Goal: Task Accomplishment & Management: Manage account settings

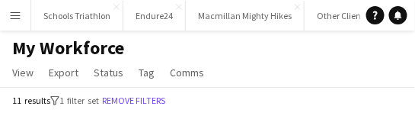
scroll to position [11, 0]
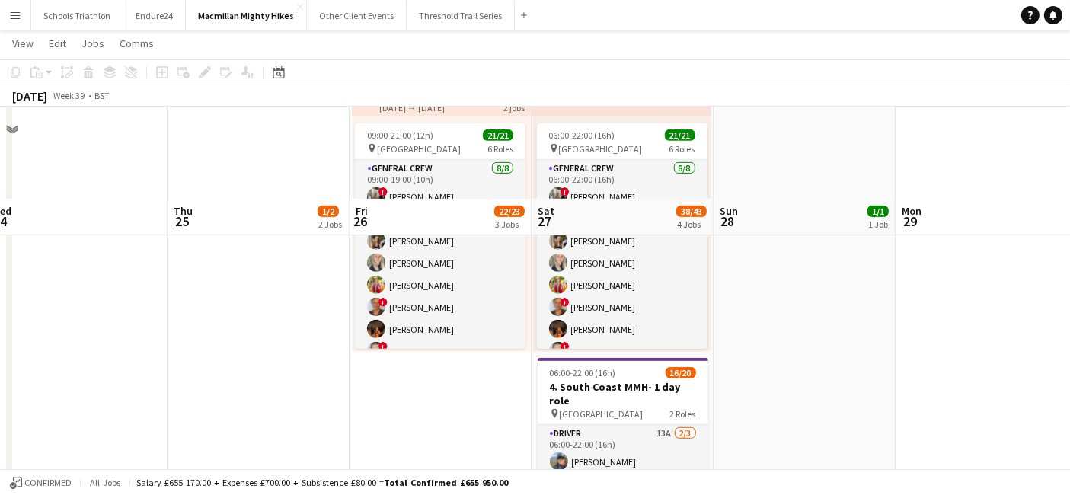
scroll to position [739, 0]
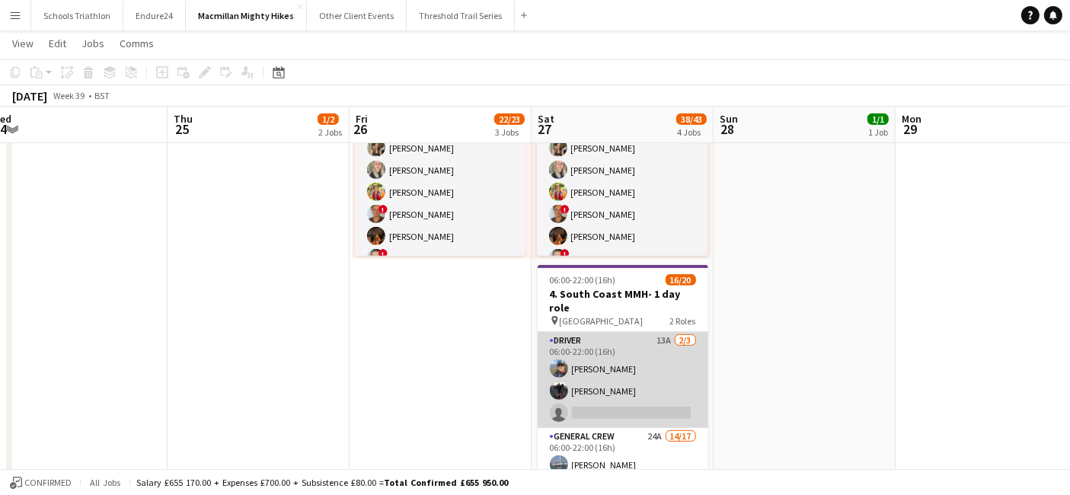
click at [603, 404] on app-card-role "Driver 13A 2/3 06:00-22:00 (16h) Enoch Cheung Barry Lammin single-neutral-actio…" at bounding box center [623, 380] width 171 height 96
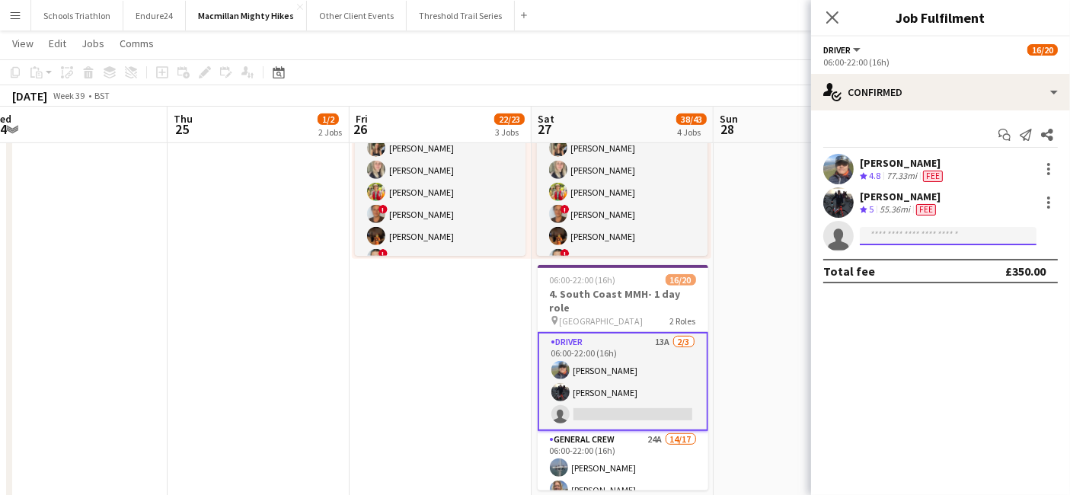
click at [946, 236] on input at bounding box center [948, 236] width 177 height 18
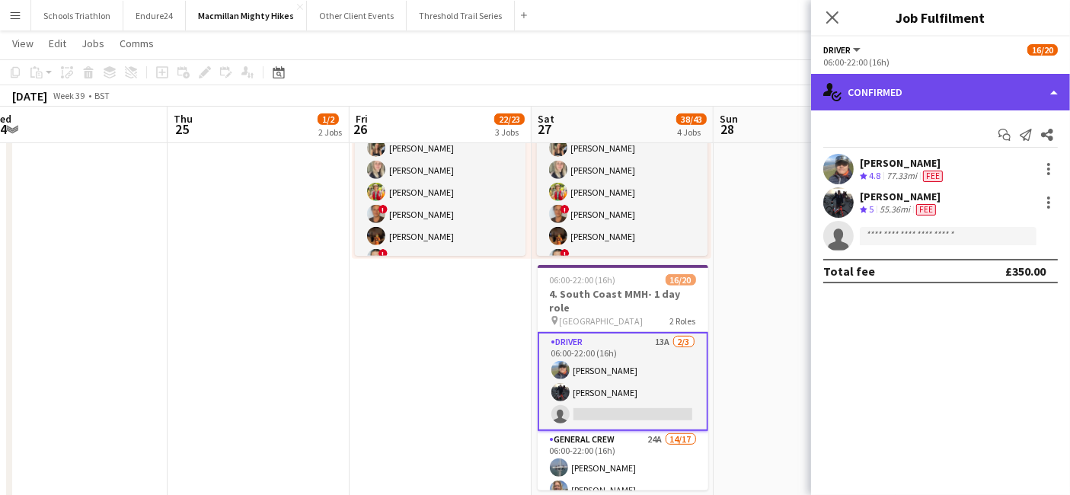
click at [898, 78] on div "single-neutral-actions-check-2 Confirmed" at bounding box center [940, 92] width 259 height 37
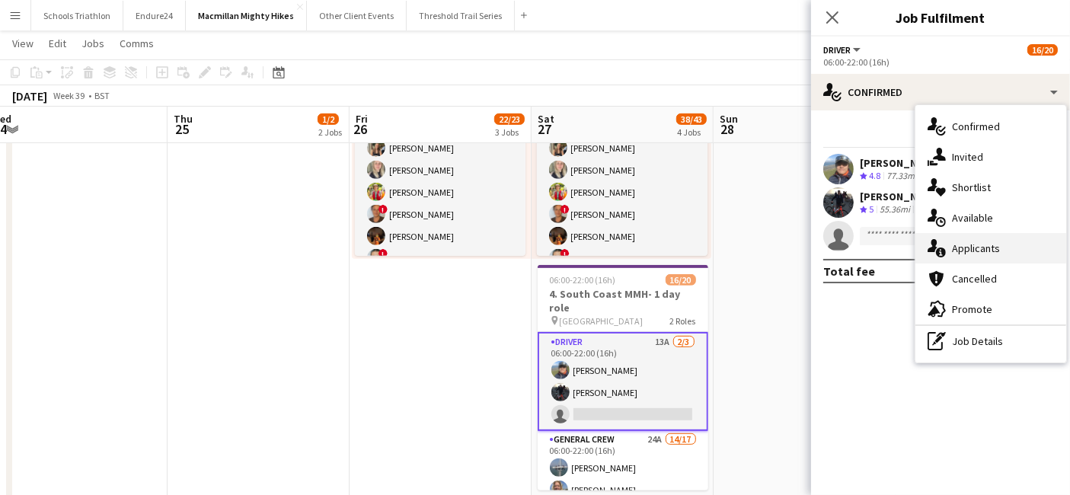
click at [978, 241] on span "Applicants" at bounding box center [976, 248] width 48 height 14
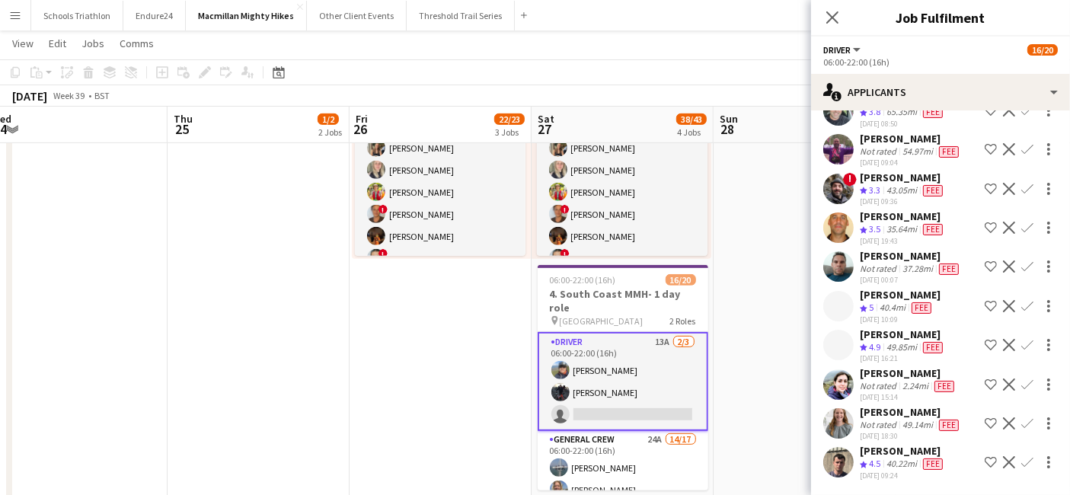
scroll to position [222, 0]
click at [881, 444] on div "Mason Nealgrove" at bounding box center [903, 451] width 86 height 14
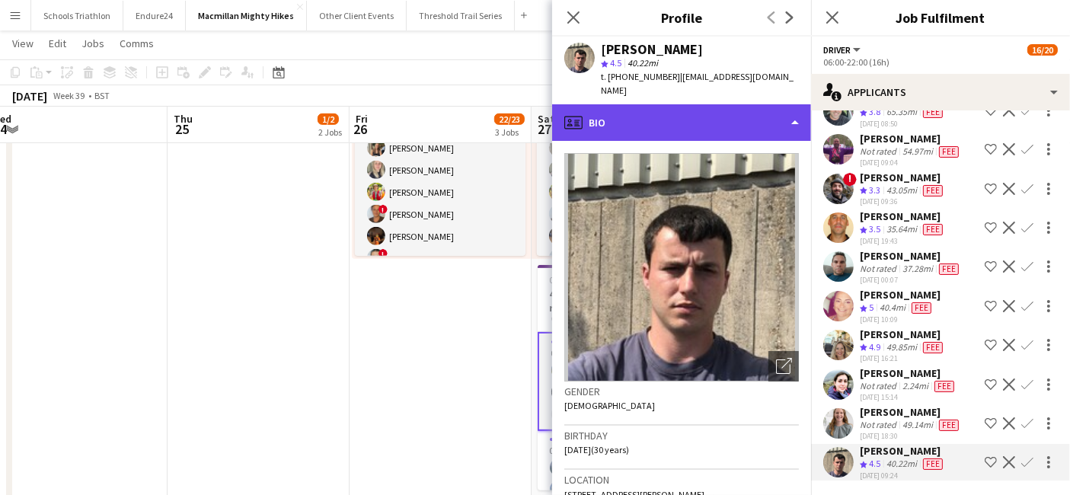
click at [639, 114] on div "profile Bio" at bounding box center [681, 122] width 259 height 37
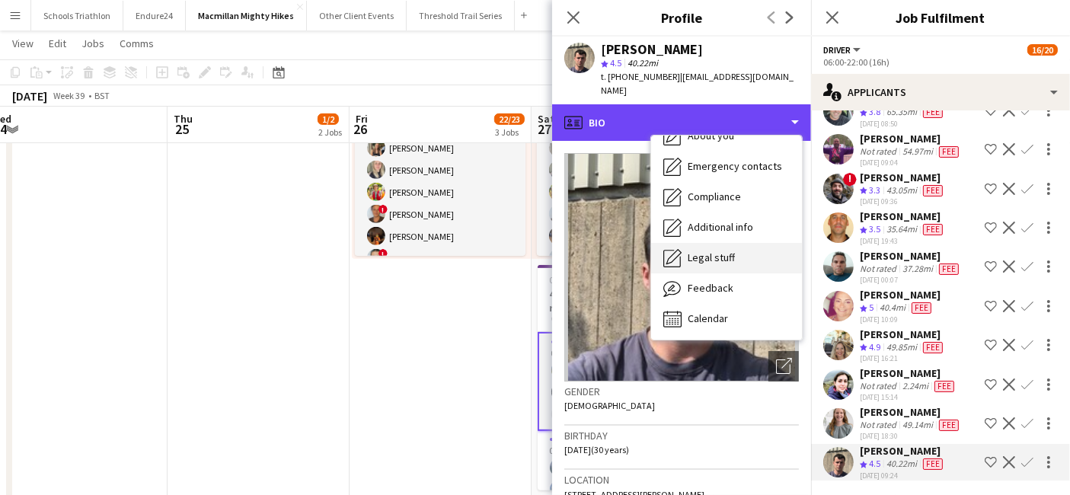
scroll to position [0, 0]
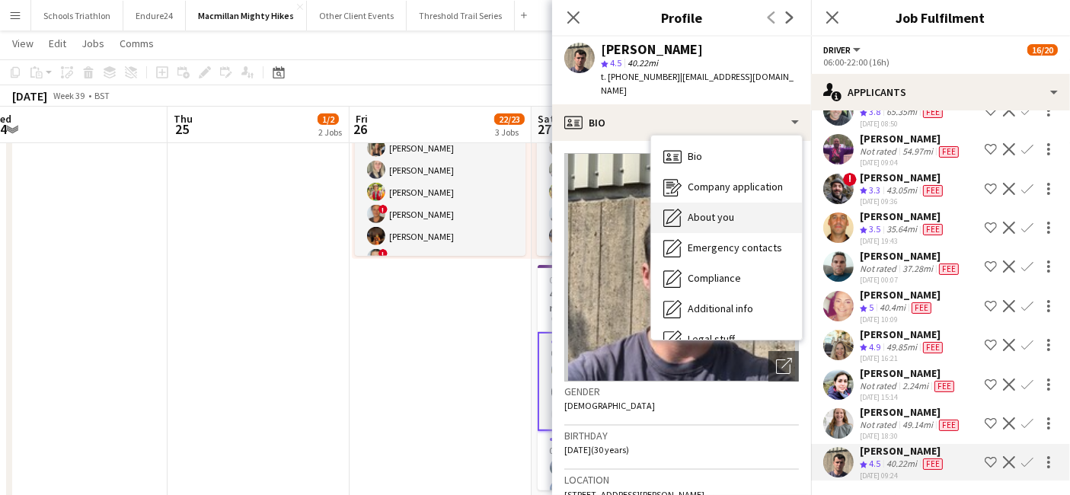
click at [722, 210] on span "About you" at bounding box center [711, 217] width 46 height 14
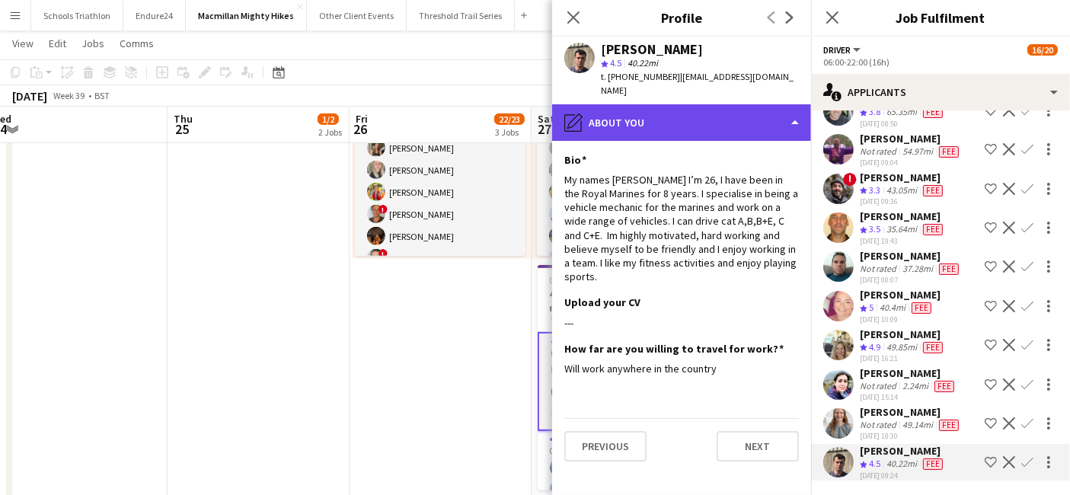
click at [656, 116] on div "pencil4 About you" at bounding box center [681, 122] width 259 height 37
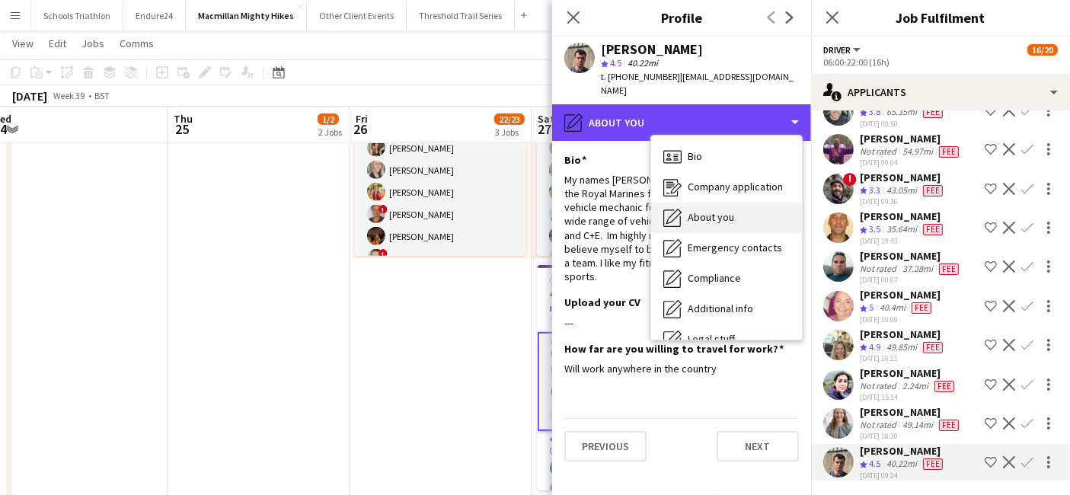
scroll to position [81, 0]
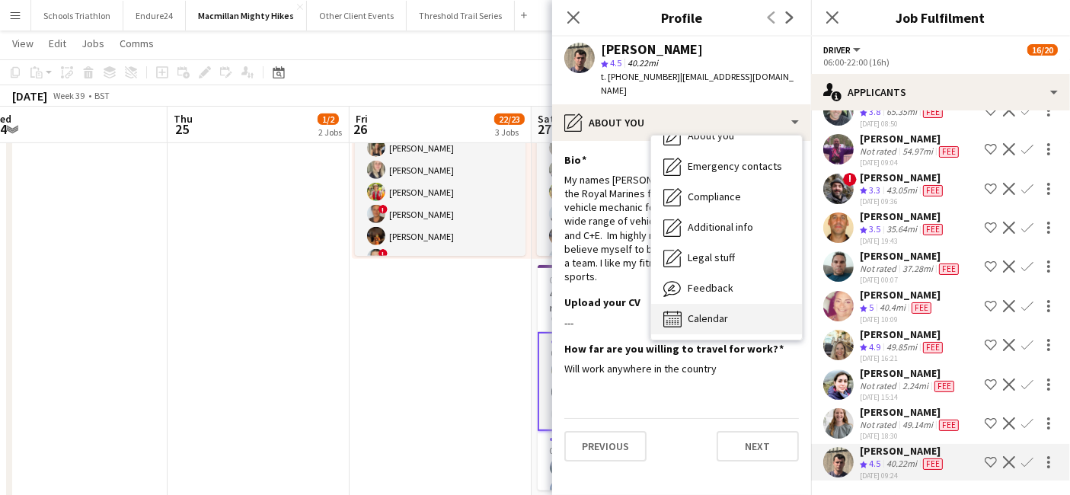
click at [713, 311] on div "Calendar Calendar" at bounding box center [726, 319] width 151 height 30
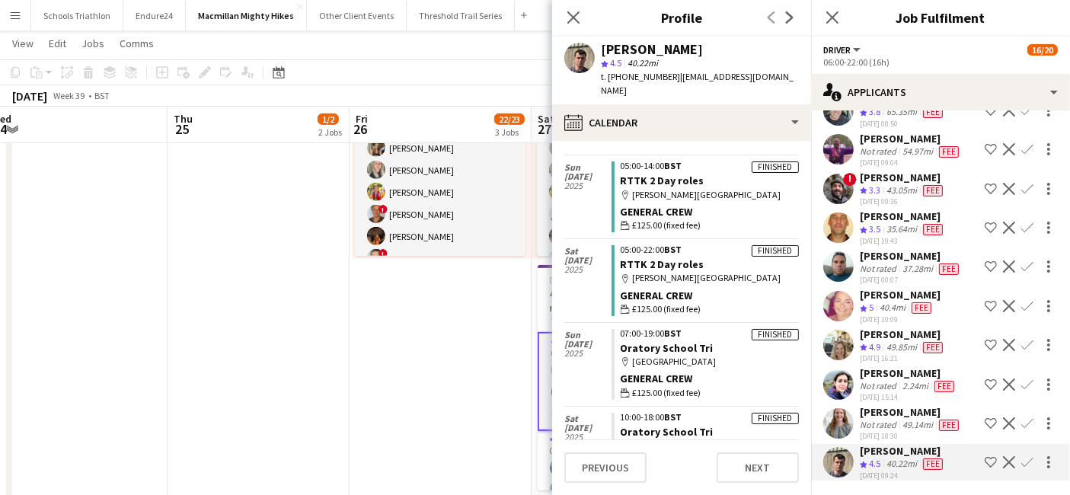
scroll to position [0, 0]
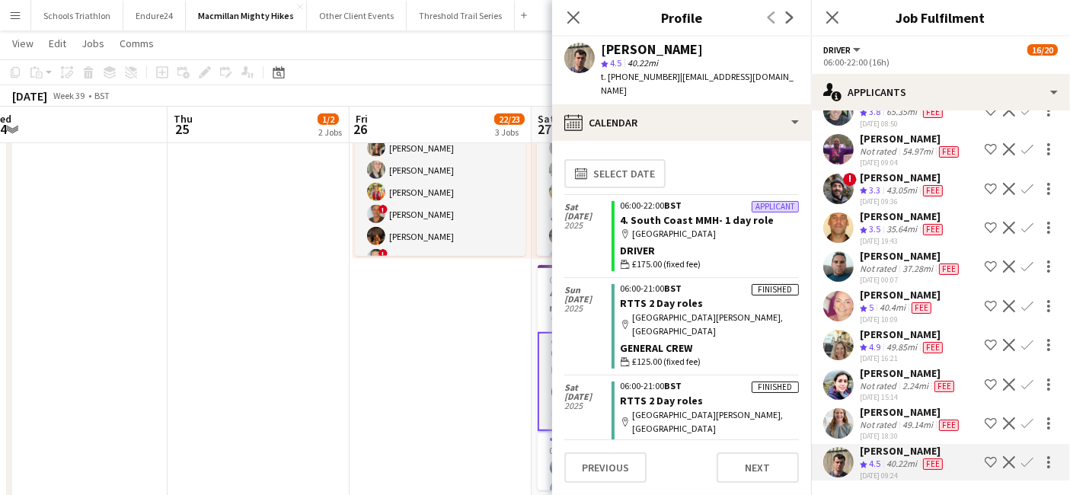
click at [1021, 456] on app-icon "Confirm" at bounding box center [1027, 462] width 12 height 12
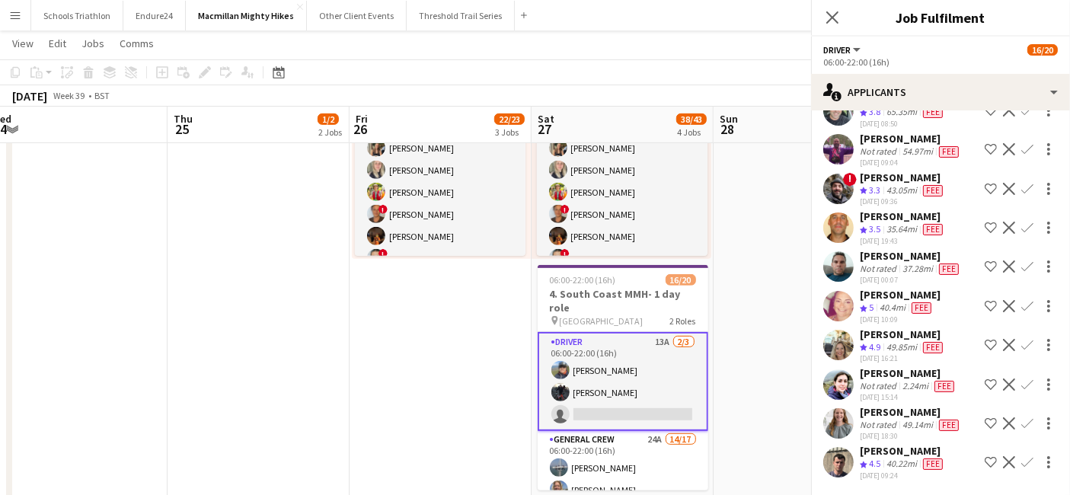
scroll to position [164, 0]
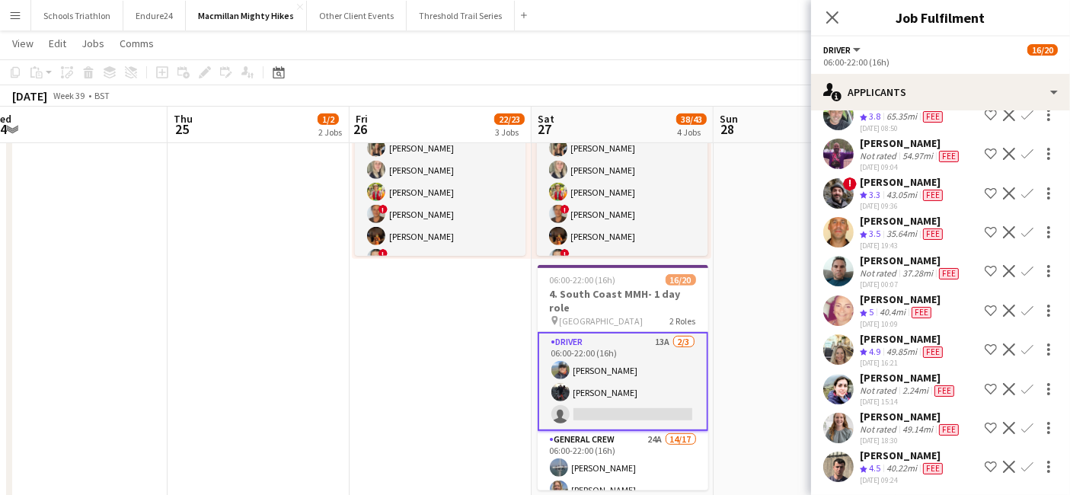
click at [1021, 461] on app-icon "Confirm" at bounding box center [1027, 467] width 12 height 12
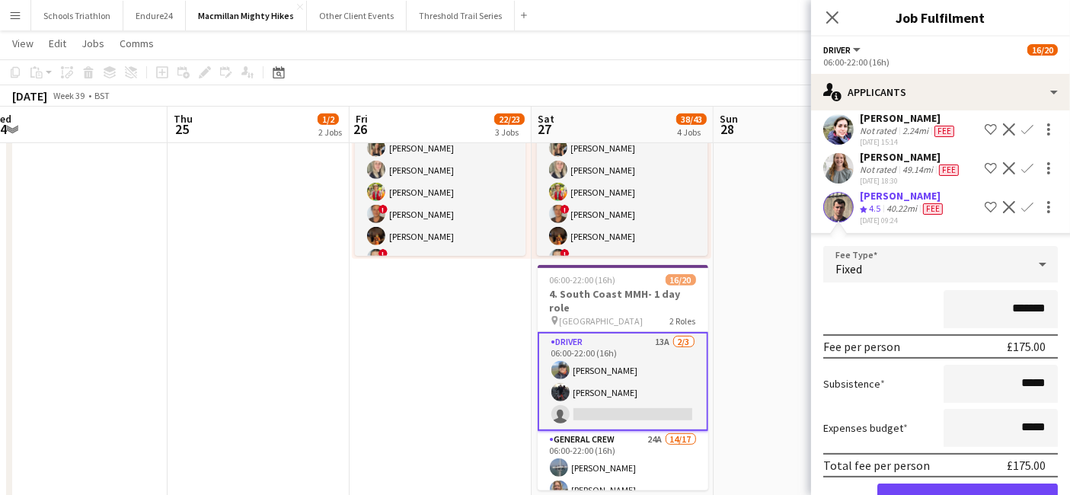
drag, startPoint x: 967, startPoint y: 480, endPoint x: 422, endPoint y: 331, distance: 565.0
click at [422, 331] on app-date-cell "09:00-19:00 (10h) 1/1 pin South Coast 1 Role Site Manager 1/1 09:00-19:00 (10h)…" at bounding box center [440, 106] width 182 height 1348
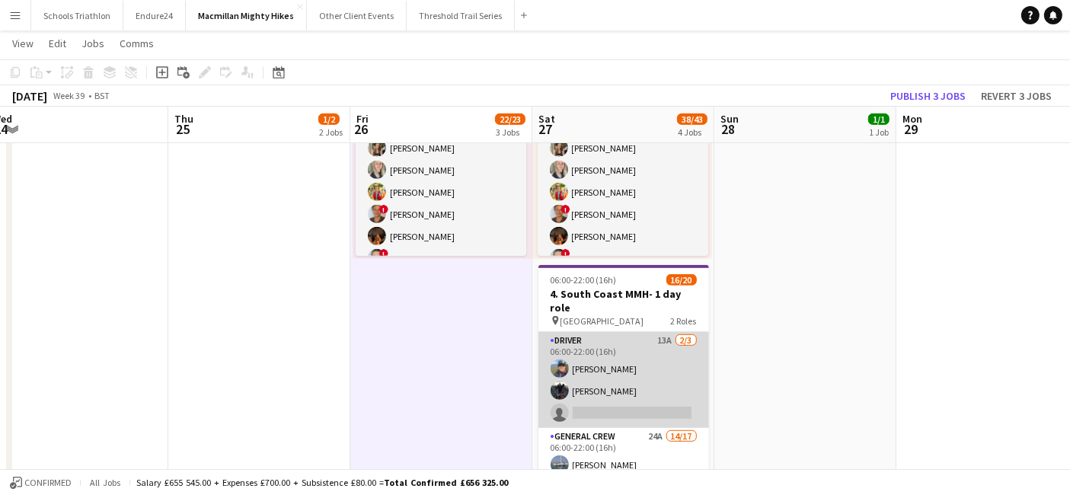
click at [651, 385] on app-card-role "Driver 13A 2/3 06:00-22:00 (16h) Enoch Cheung Barry Lammin single-neutral-actio…" at bounding box center [623, 380] width 171 height 96
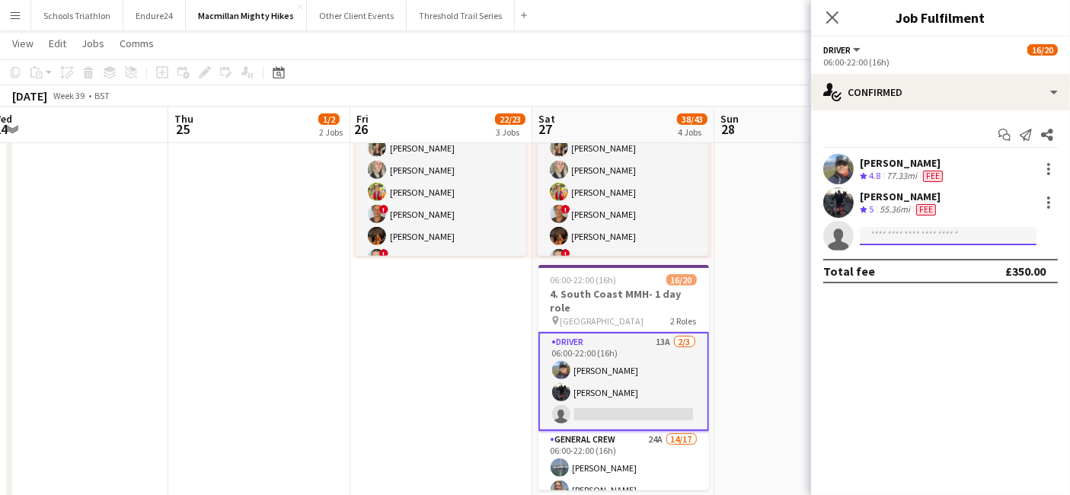
click at [930, 236] on input at bounding box center [948, 236] width 177 height 18
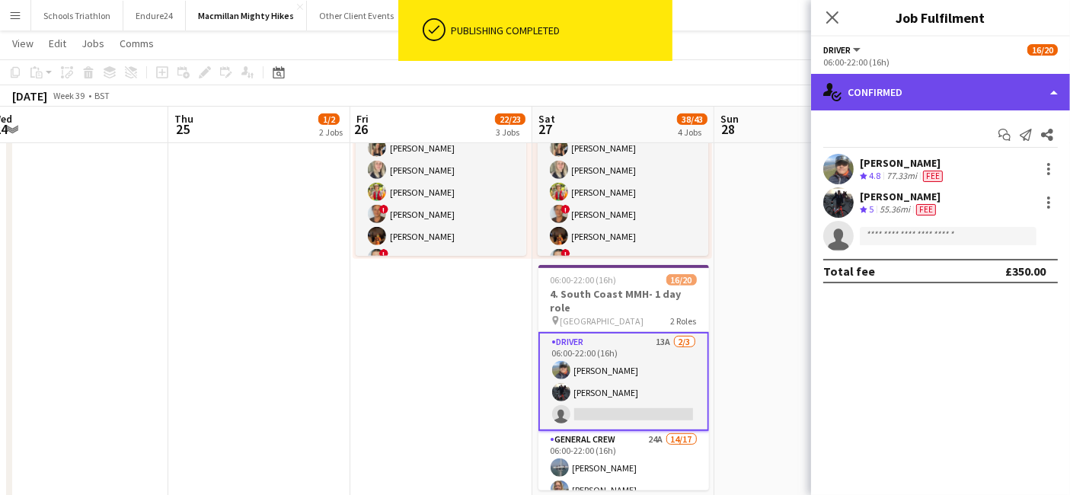
click at [920, 78] on div "single-neutral-actions-check-2 Confirmed" at bounding box center [940, 92] width 259 height 37
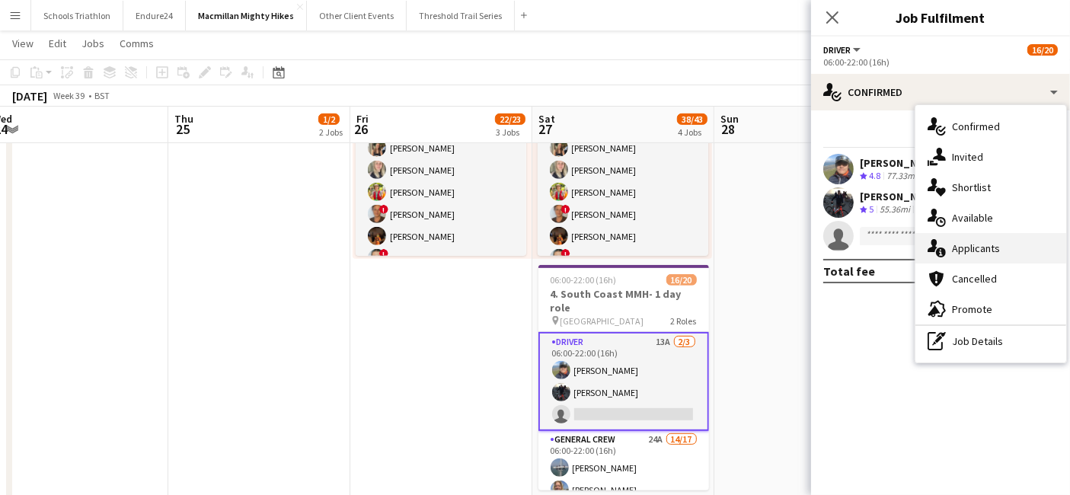
click at [976, 254] on span "Applicants" at bounding box center [976, 248] width 48 height 14
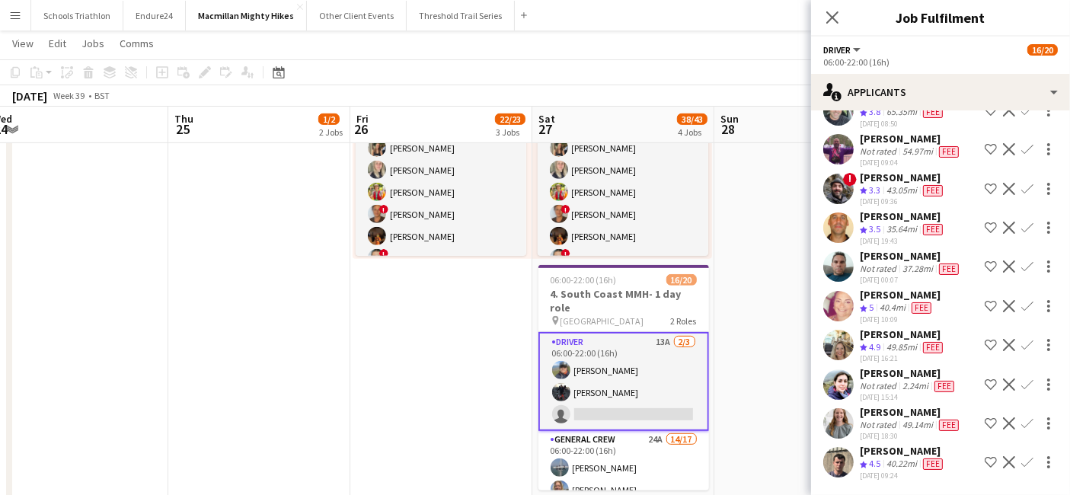
scroll to position [235, 0]
click at [1021, 456] on app-icon "Confirm" at bounding box center [1027, 462] width 12 height 12
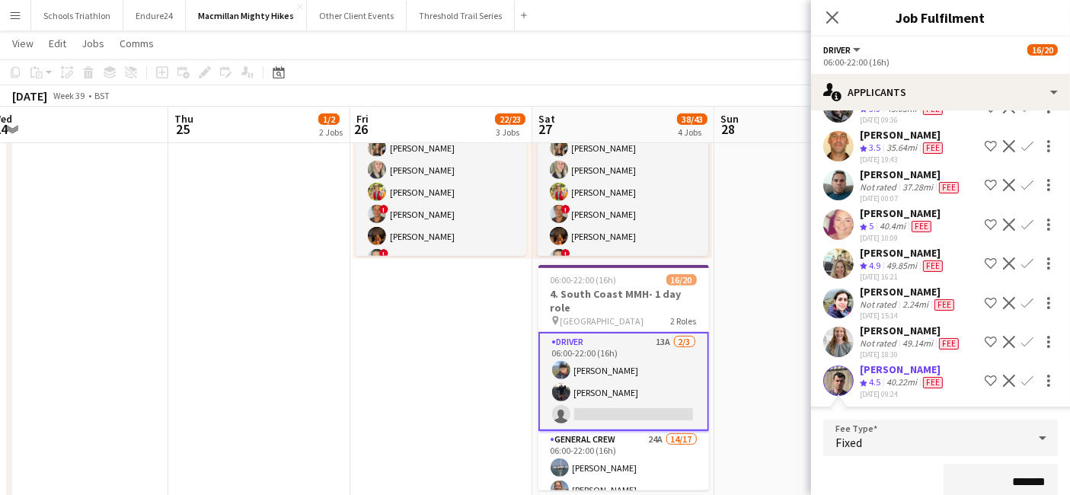
scroll to position [463, 0]
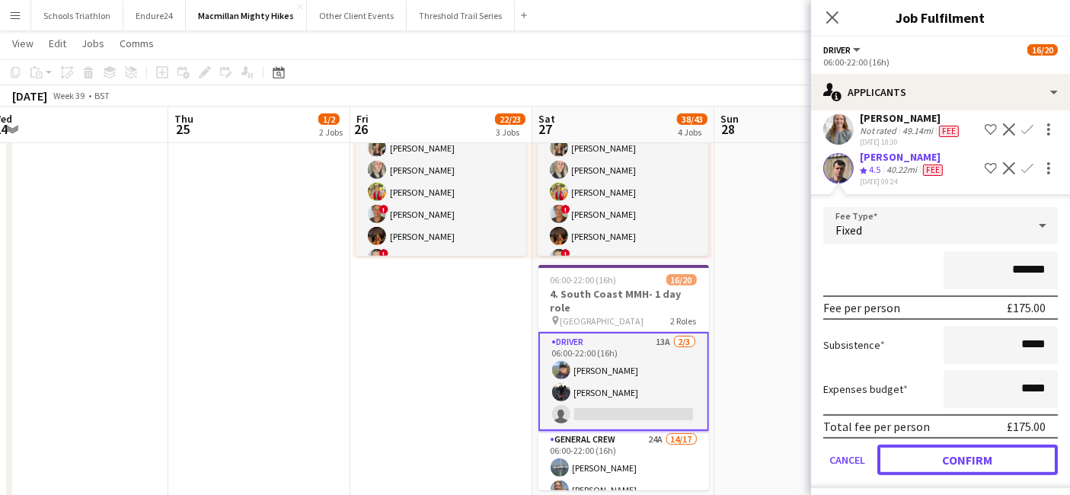
click at [957, 449] on button "Confirm" at bounding box center [967, 460] width 180 height 30
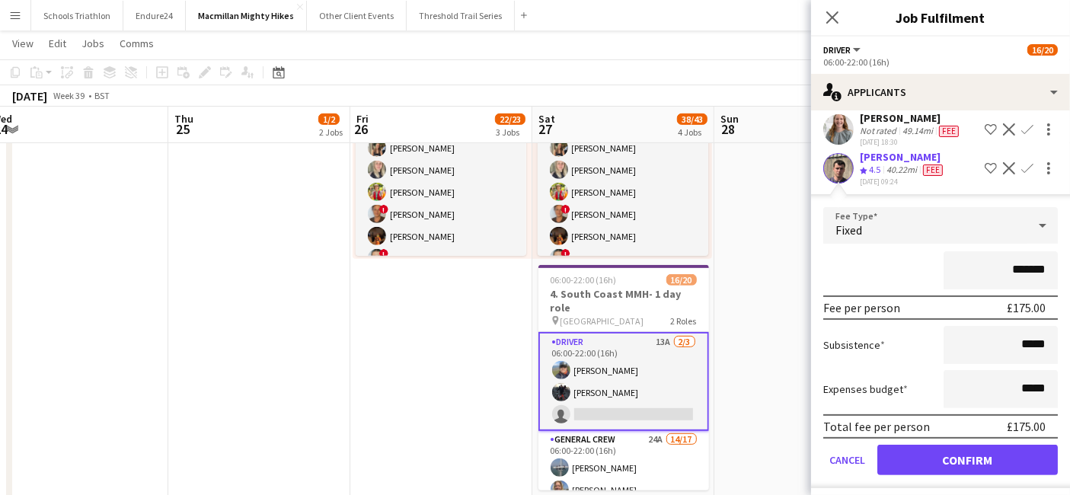
scroll to position [125, 0]
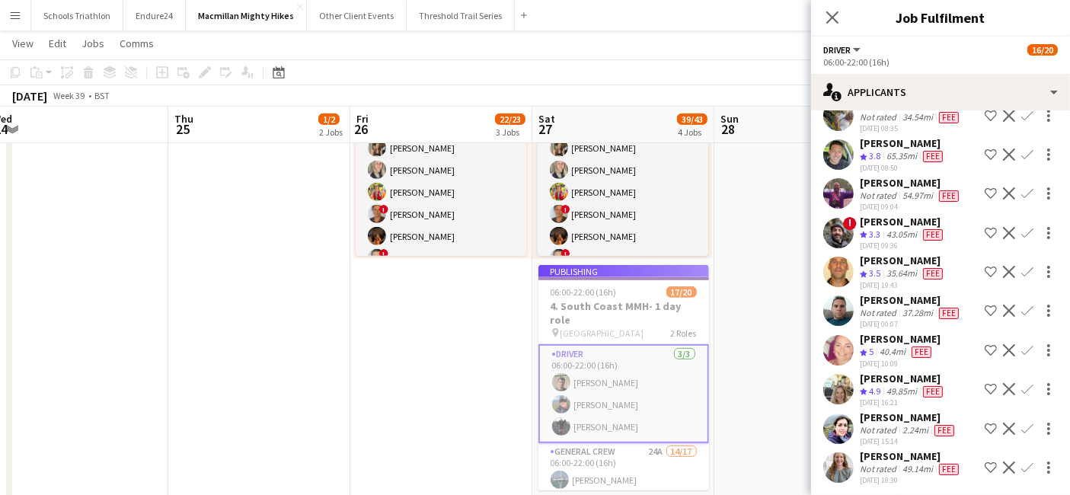
click at [781, 359] on app-date-cell "07:00-12:00 (5h) 1/1 pin South Coast 1 Role Site Manager 1/1 07:00-12:00 (5h) R…" at bounding box center [805, 106] width 182 height 1348
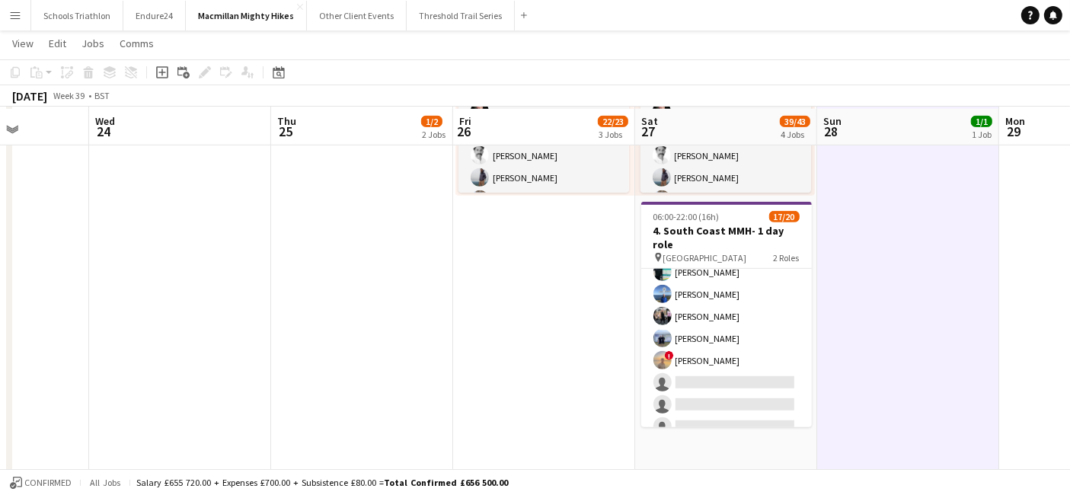
scroll to position [803, 0]
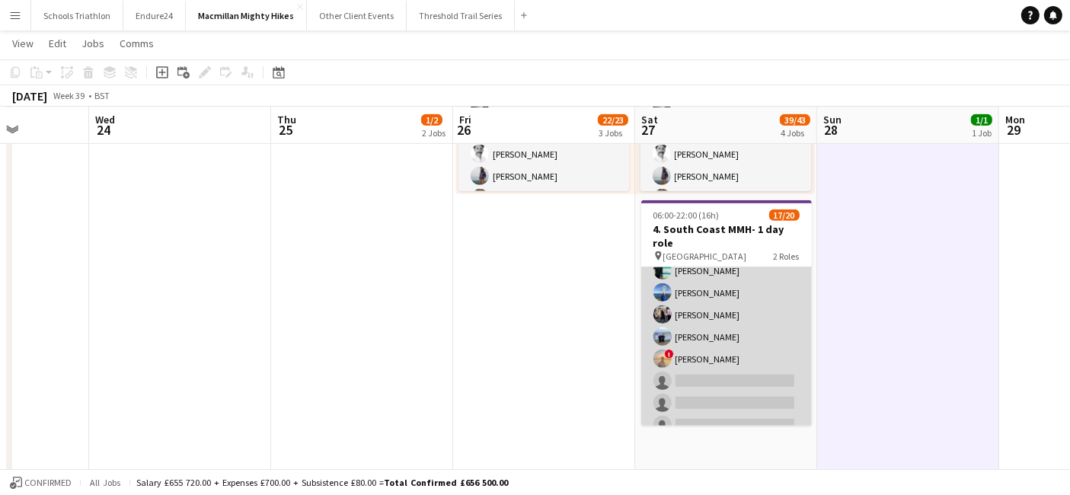
click at [756, 377] on app-card-role "General Crew 24A 14/17 06:00-22:00 (16h) Marina Harden kirstie Groves Chris Con…" at bounding box center [726, 237] width 171 height 405
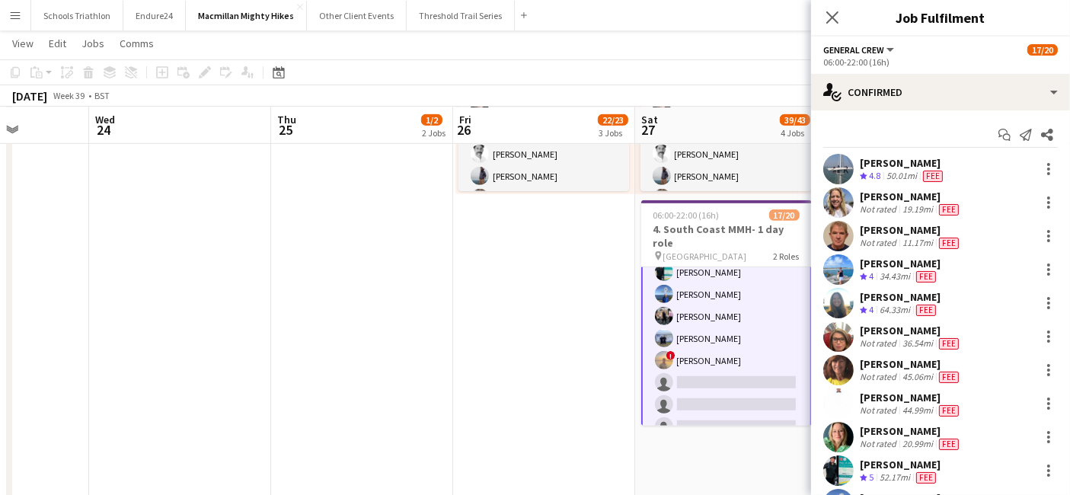
scroll to position [329, 0]
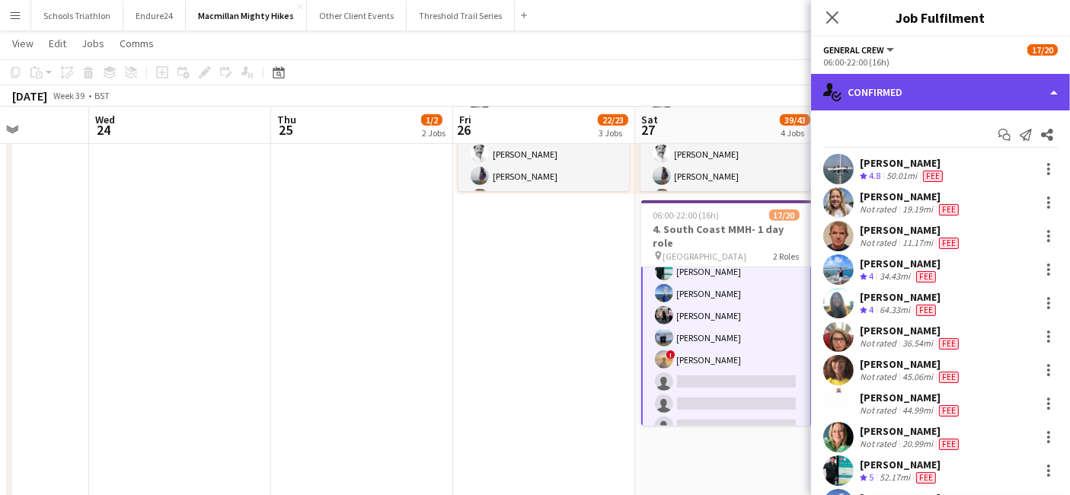
click at [909, 104] on div "single-neutral-actions-check-2 Confirmed" at bounding box center [940, 92] width 259 height 37
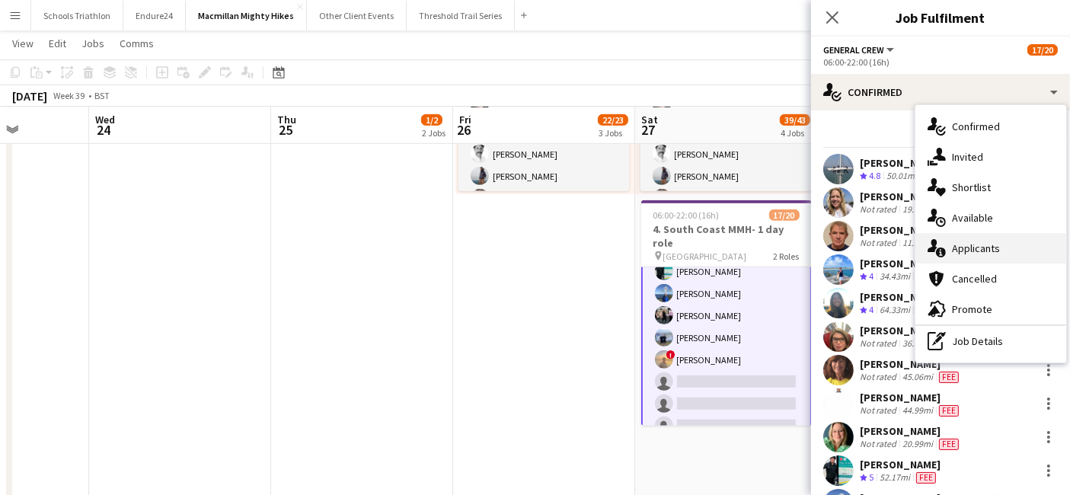
click at [983, 251] on span "Applicants" at bounding box center [976, 248] width 48 height 14
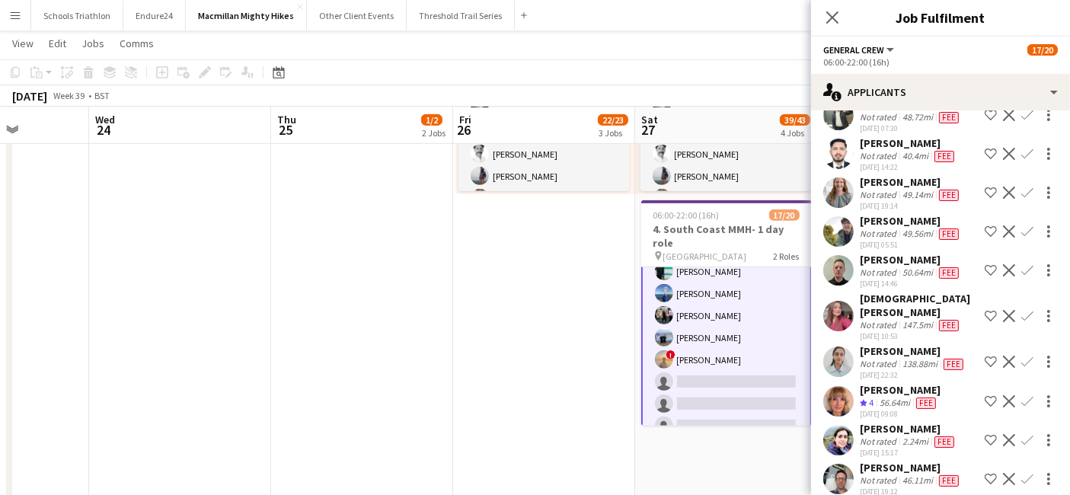
scroll to position [619, 0]
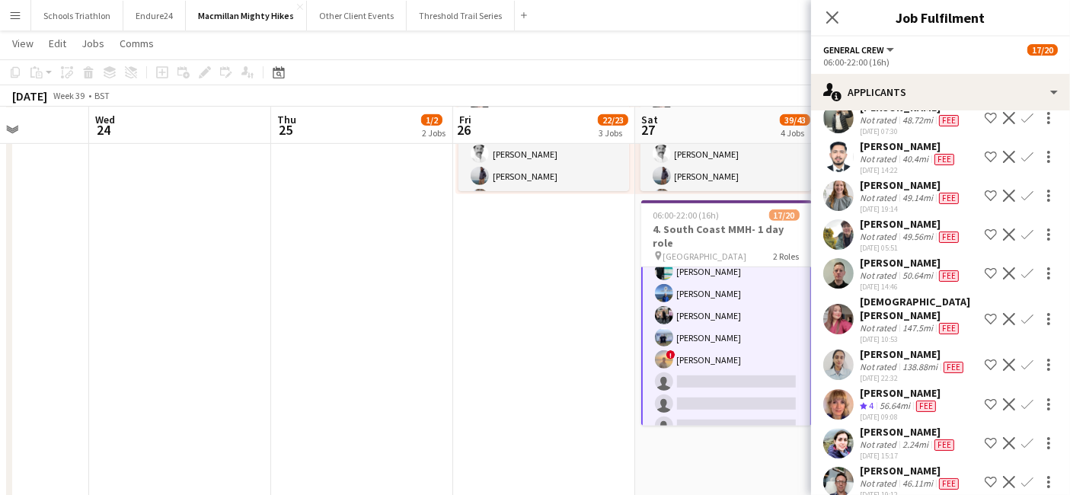
click at [892, 400] on div "56.64mi" at bounding box center [894, 406] width 37 height 13
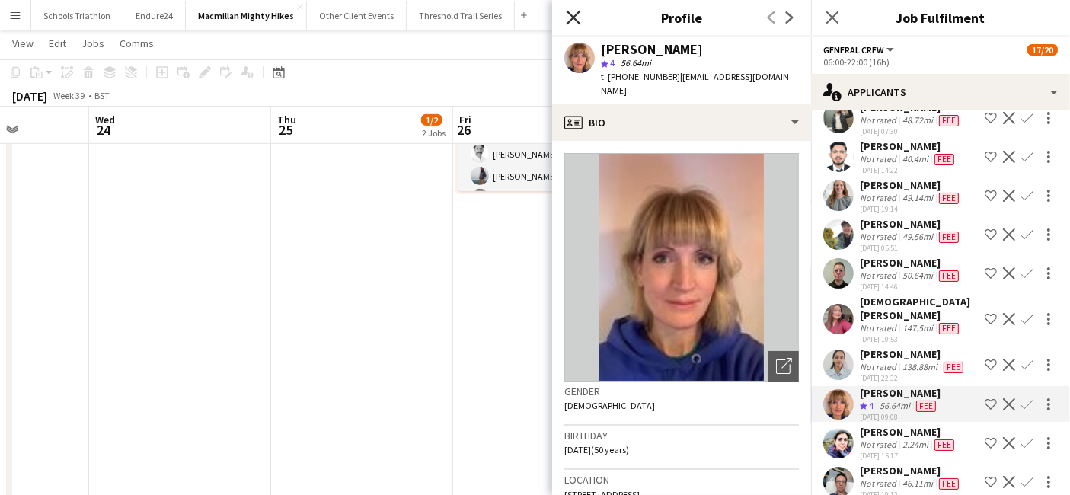
click at [567, 11] on icon at bounding box center [573, 17] width 14 height 14
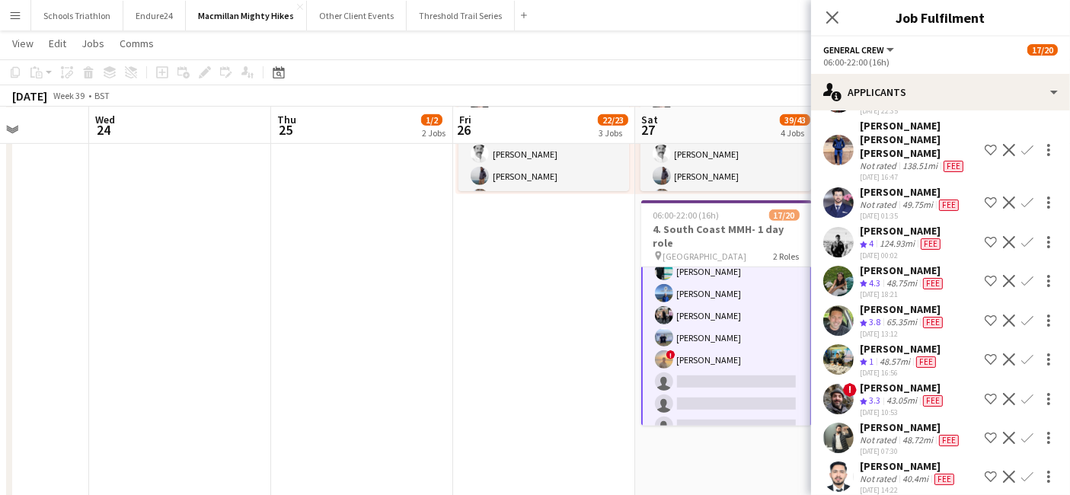
scroll to position [290, 0]
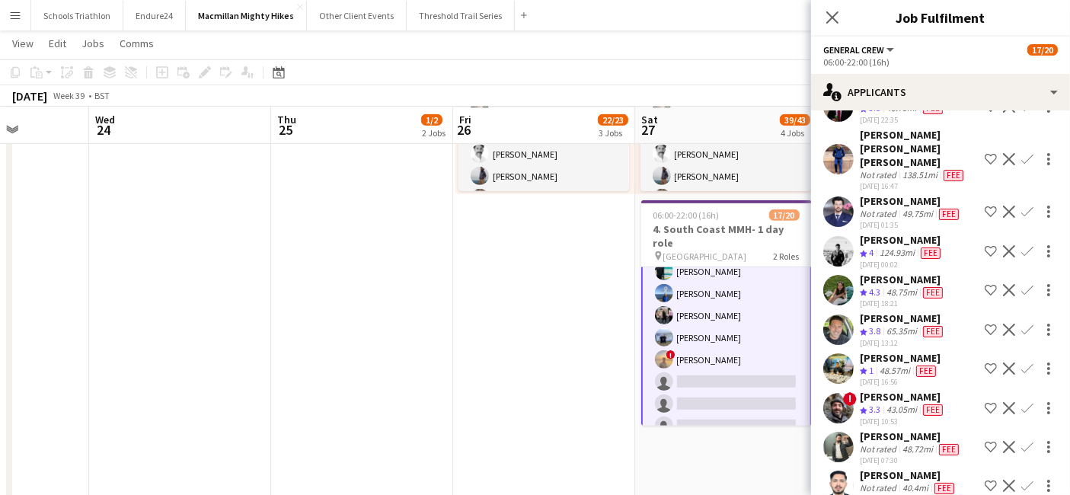
click at [886, 365] on div "48.57mi" at bounding box center [894, 371] width 37 height 13
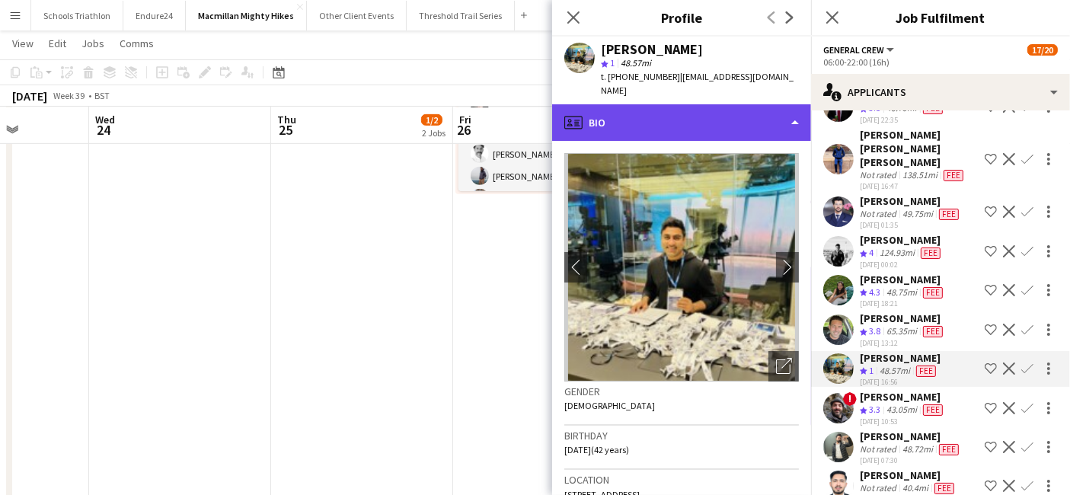
click at [632, 104] on div "profile Bio" at bounding box center [681, 122] width 259 height 37
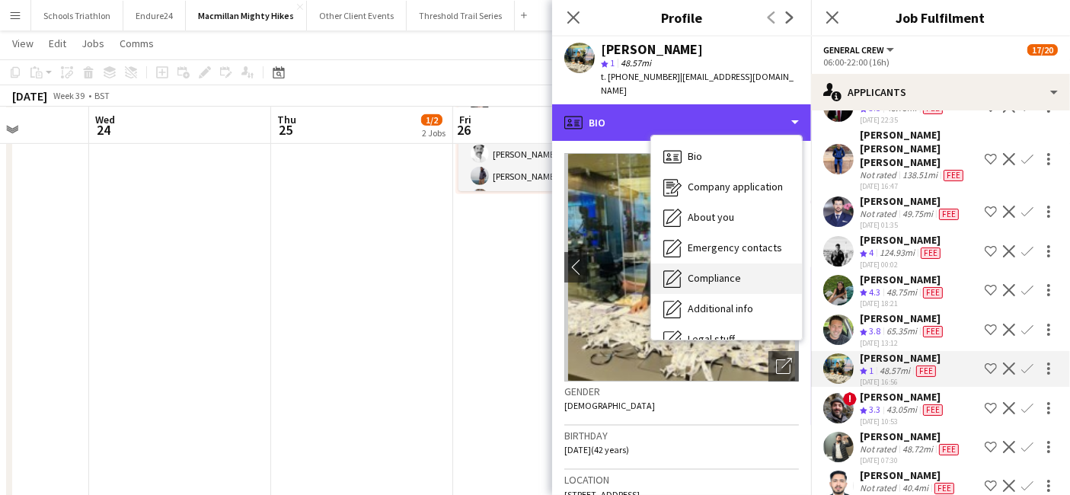
scroll to position [81, 0]
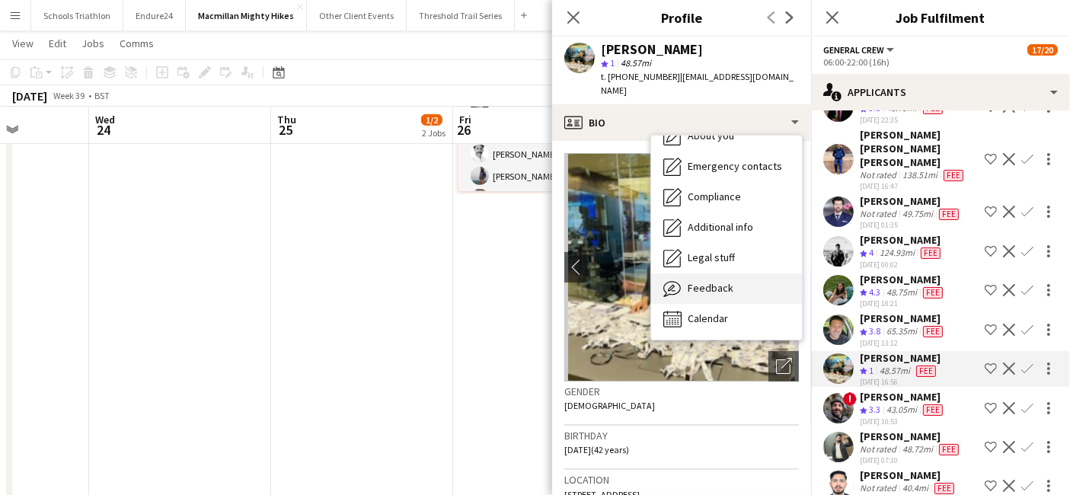
click at [720, 283] on div "Feedback Feedback" at bounding box center [726, 288] width 151 height 30
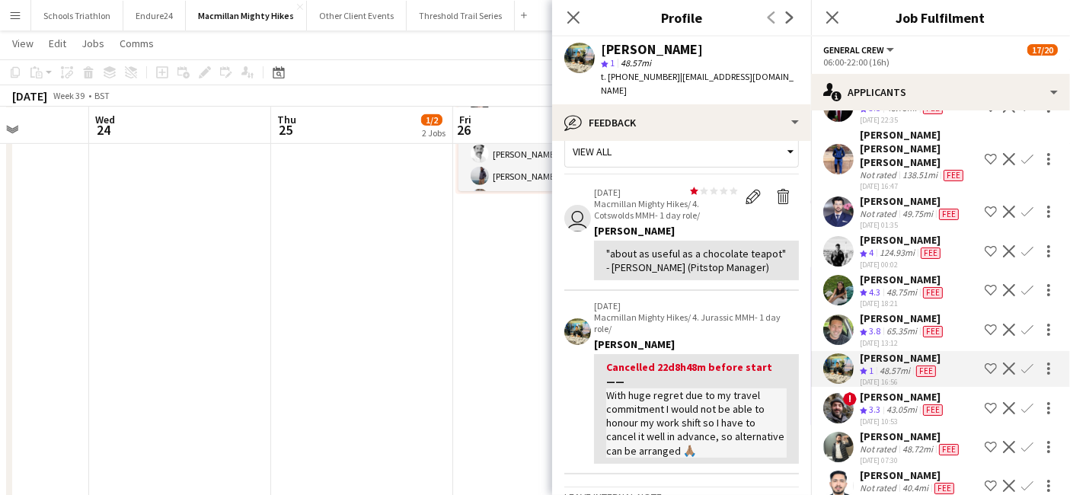
scroll to position [0, 0]
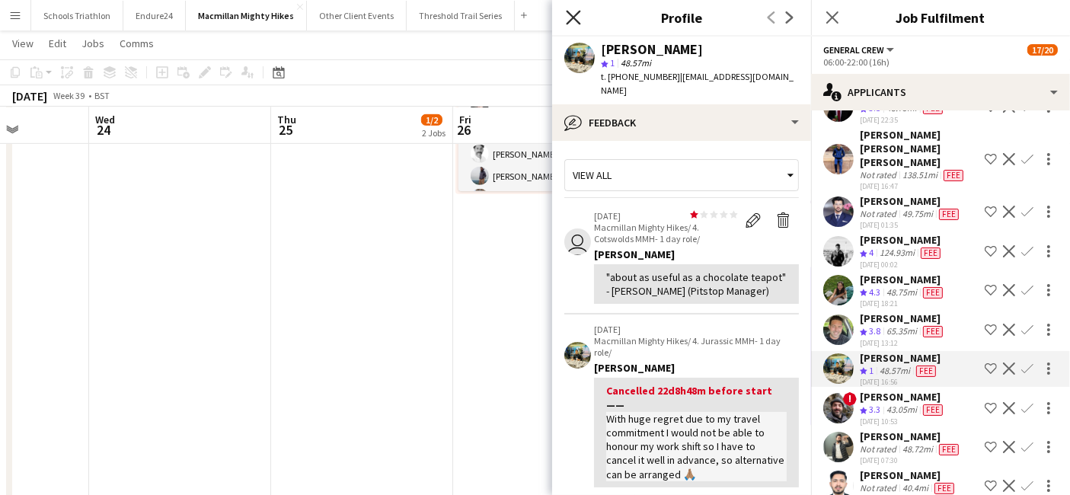
click at [570, 18] on icon "Close pop-in" at bounding box center [573, 17] width 14 height 14
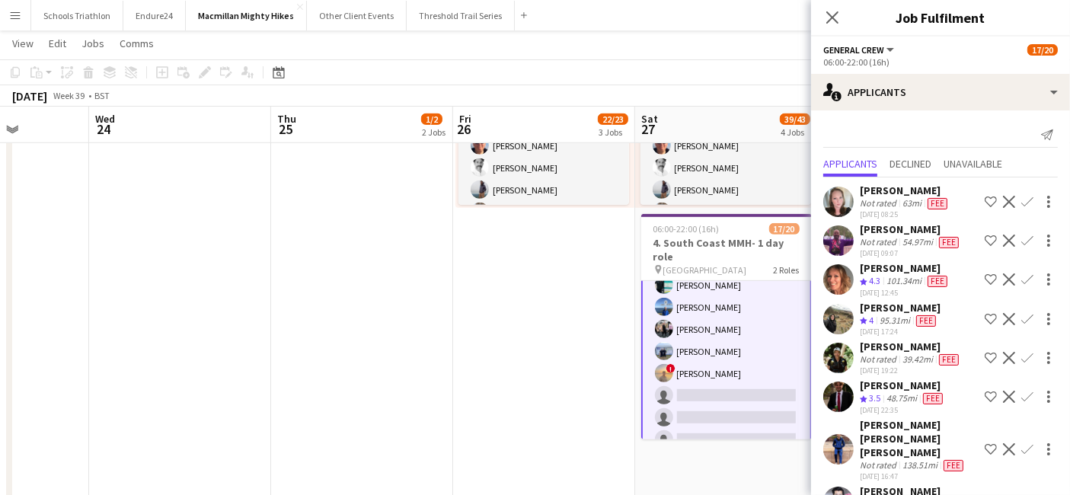
scroll to position [788, 0]
click at [824, 20] on app-icon "Close pop-in" at bounding box center [833, 18] width 22 height 22
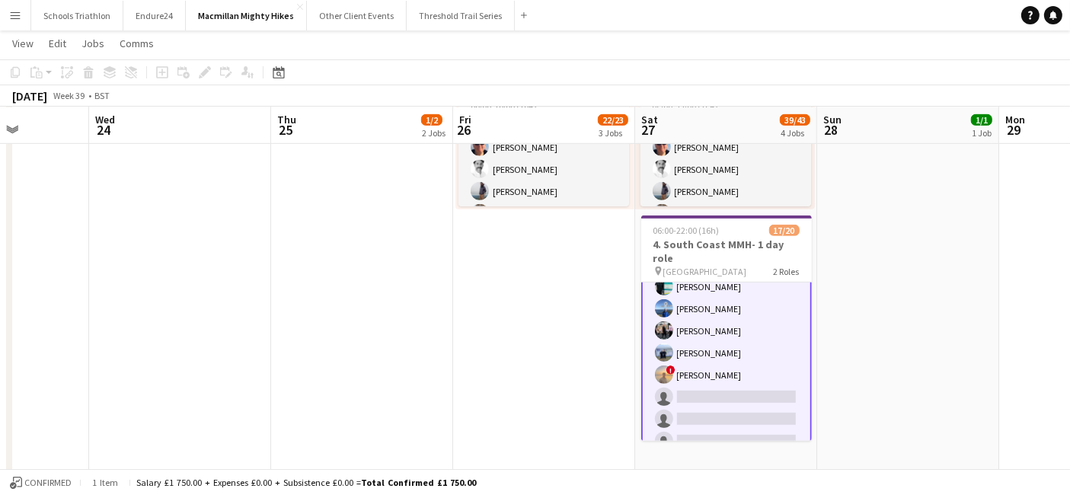
click at [900, 291] on app-date-cell "07:00-12:00 (5h) 1/1 pin South Coast 1 Role Site Manager 1/1 07:00-12:00 (5h) R…" at bounding box center [908, 56] width 182 height 1348
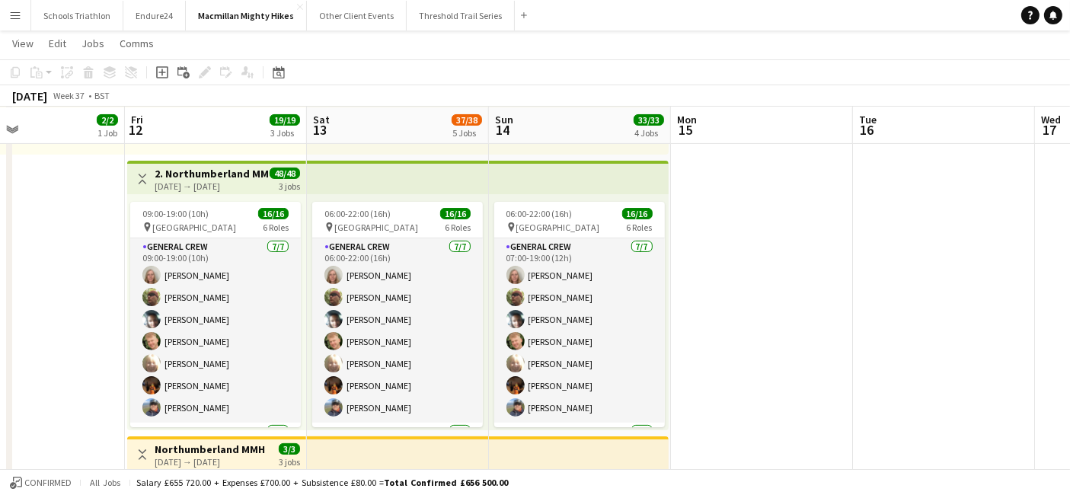
scroll to position [0, 0]
